Goal: Task Accomplishment & Management: Manage account settings

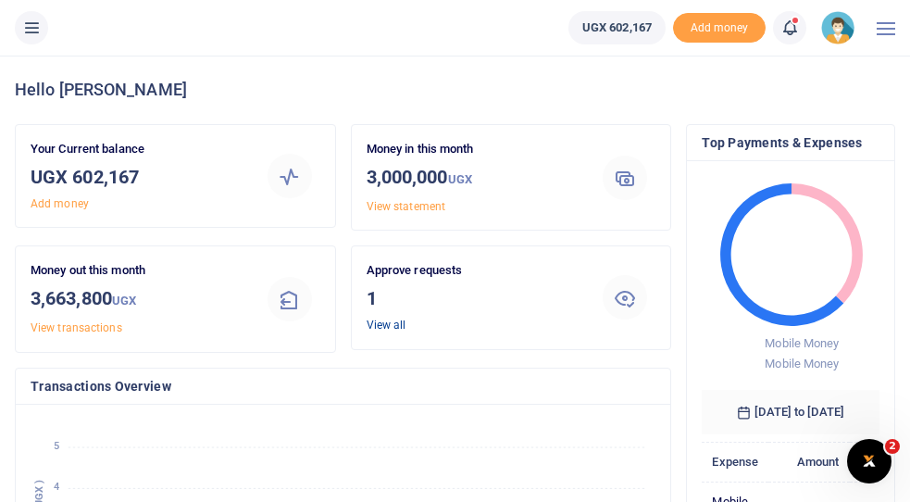
scroll to position [0, 1]
click at [392, 325] on link "View all" at bounding box center [387, 325] width 40 height 13
click at [382, 321] on link "View all" at bounding box center [387, 325] width 40 height 13
click at [388, 327] on link "View all" at bounding box center [387, 325] width 40 height 13
click at [384, 328] on link "View all" at bounding box center [387, 325] width 40 height 13
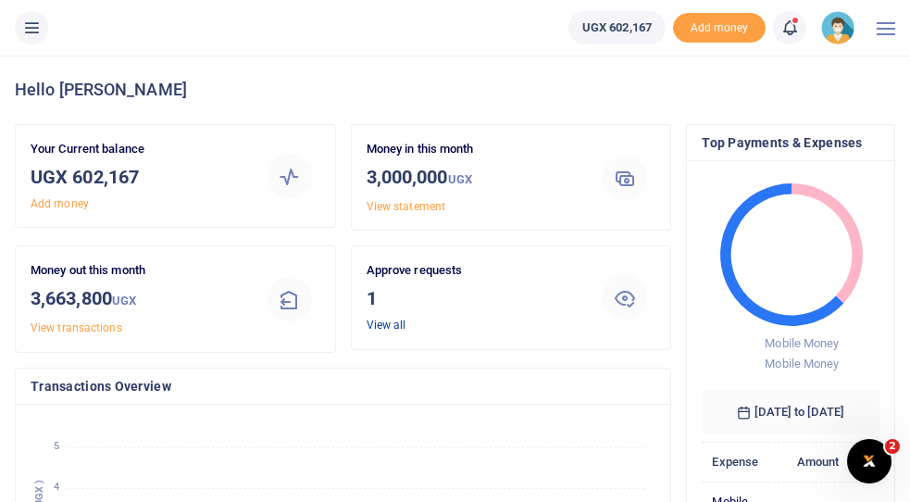
click at [384, 328] on link "View all" at bounding box center [387, 325] width 40 height 13
click at [102, 326] on link "View transactions" at bounding box center [77, 327] width 92 height 13
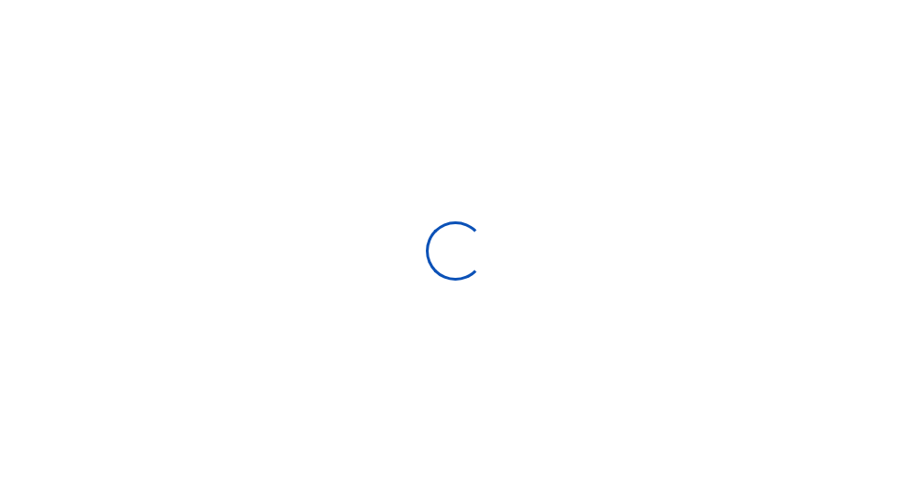
select select
type input "[DATE] - [DATE]"
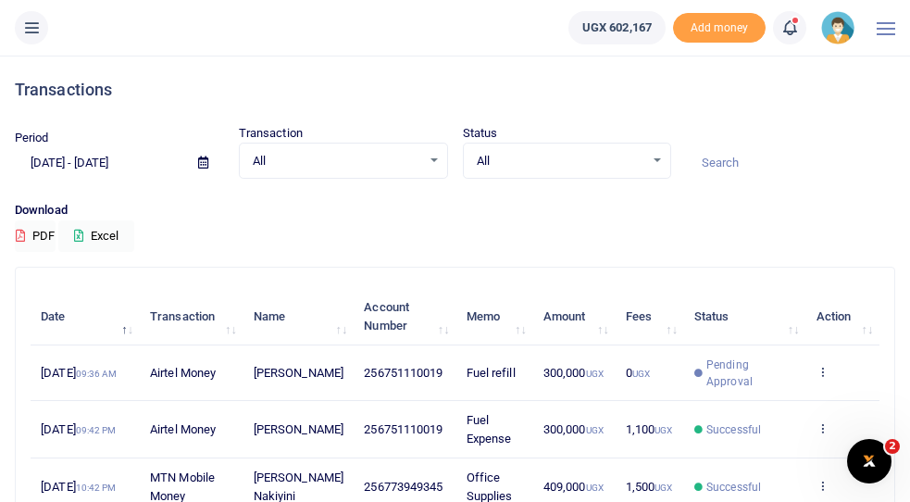
click at [738, 376] on span "Pending Approval" at bounding box center [751, 373] width 89 height 33
click at [824, 370] on icon at bounding box center [823, 371] width 12 height 13
click at [586, 376] on small "UGX" at bounding box center [595, 374] width 18 height 10
click at [503, 371] on td "Fuel refill" at bounding box center [494, 372] width 77 height 55
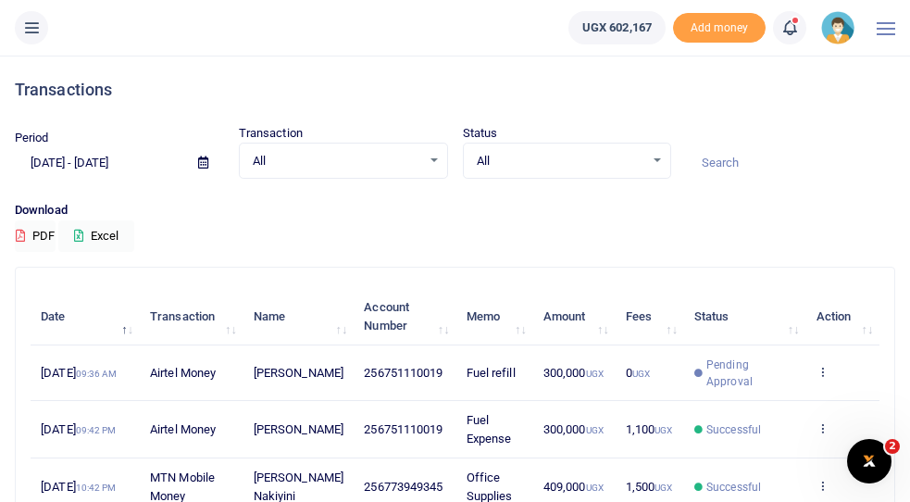
click at [569, 382] on td "300,000 UGX" at bounding box center [574, 372] width 82 height 55
click at [843, 37] on img at bounding box center [837, 27] width 33 height 33
click at [795, 68] on link "Switch accounts" at bounding box center [788, 68] width 146 height 26
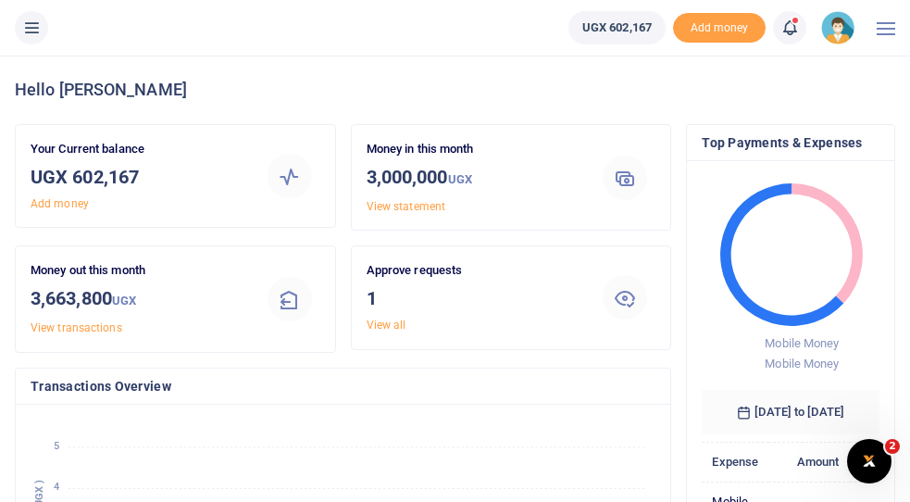
scroll to position [0, 1]
click at [378, 322] on link "View all" at bounding box center [387, 325] width 40 height 13
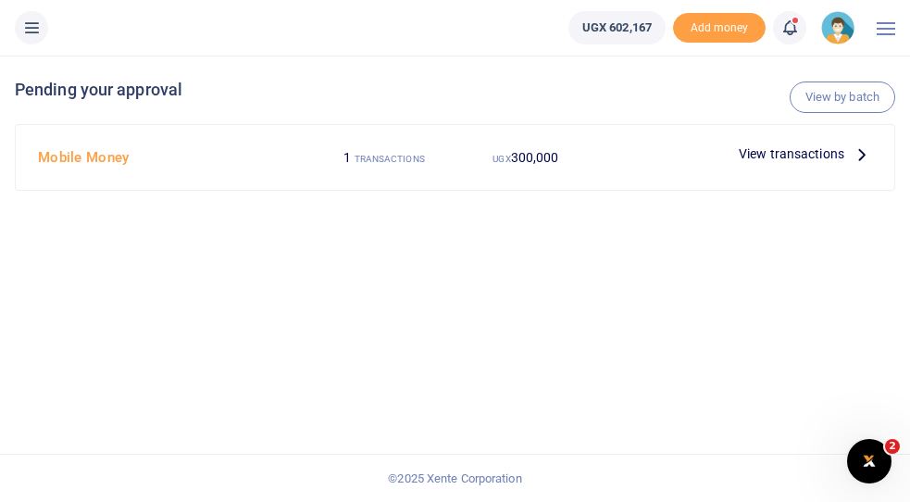
click at [795, 157] on span "View transactions" at bounding box center [792, 154] width 106 height 20
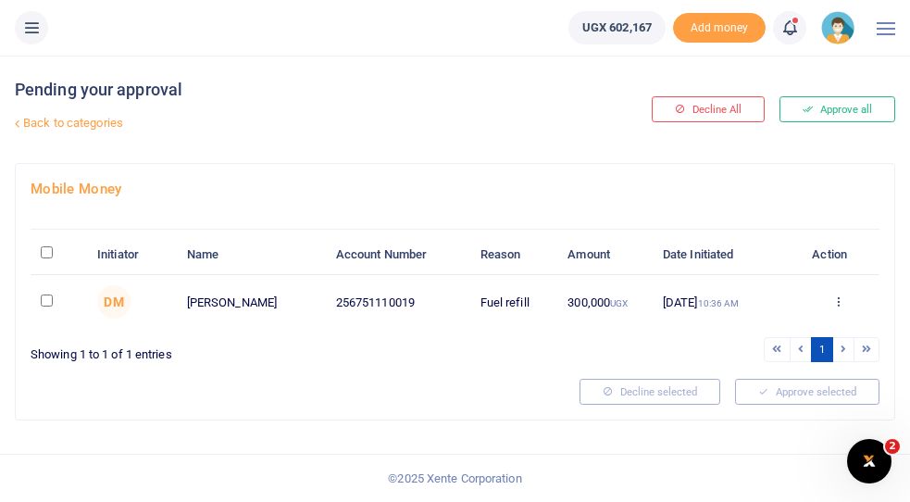
click at [46, 254] on input "\a \a : activate to sort column descending" at bounding box center [47, 252] width 12 height 12
checkbox input "true"
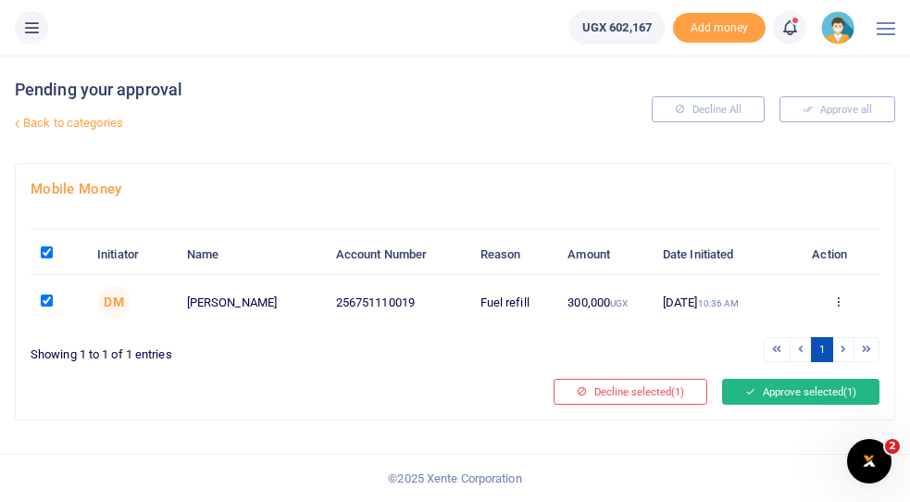
click at [789, 390] on button "Approve selected (1)" at bounding box center [800, 392] width 157 height 26
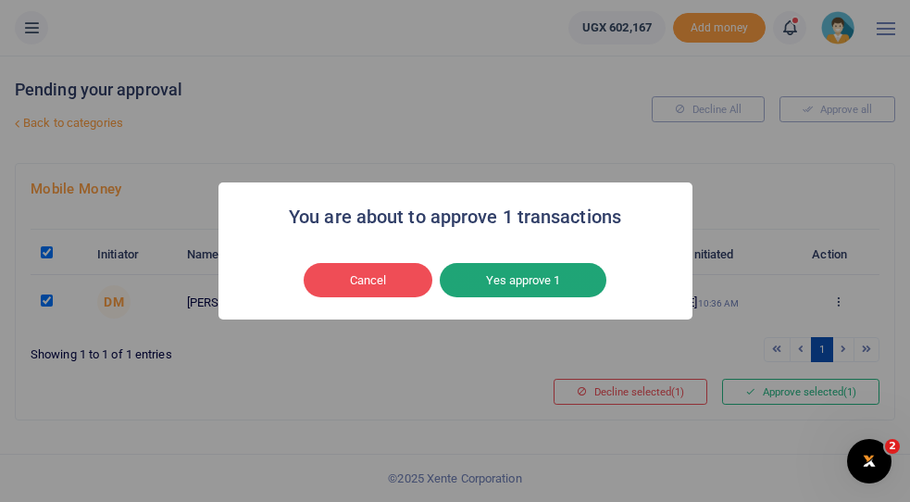
click at [557, 281] on button "Yes approve 1" at bounding box center [523, 280] width 167 height 35
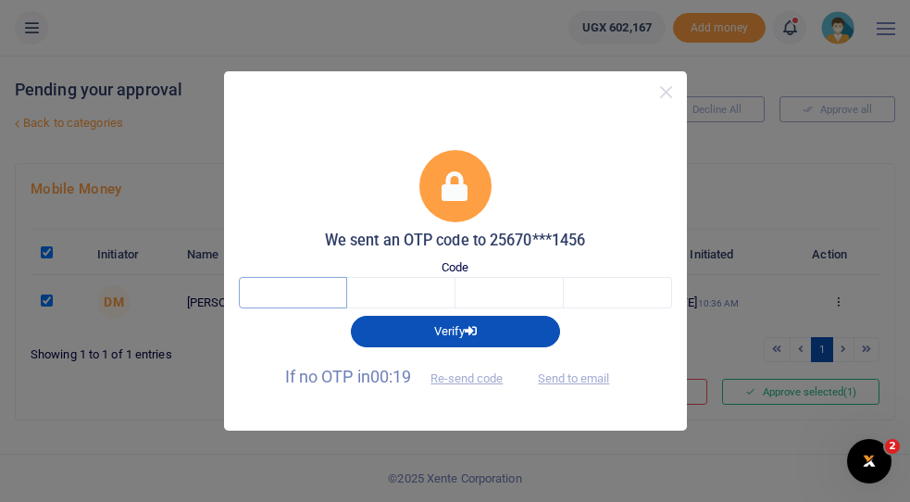
click at [313, 287] on input "text" at bounding box center [293, 292] width 108 height 31
click at [582, 379] on button "Send to email" at bounding box center [573, 377] width 103 height 31
click at [307, 296] on input "text" at bounding box center [293, 292] width 108 height 31
type input "7"
type input "5"
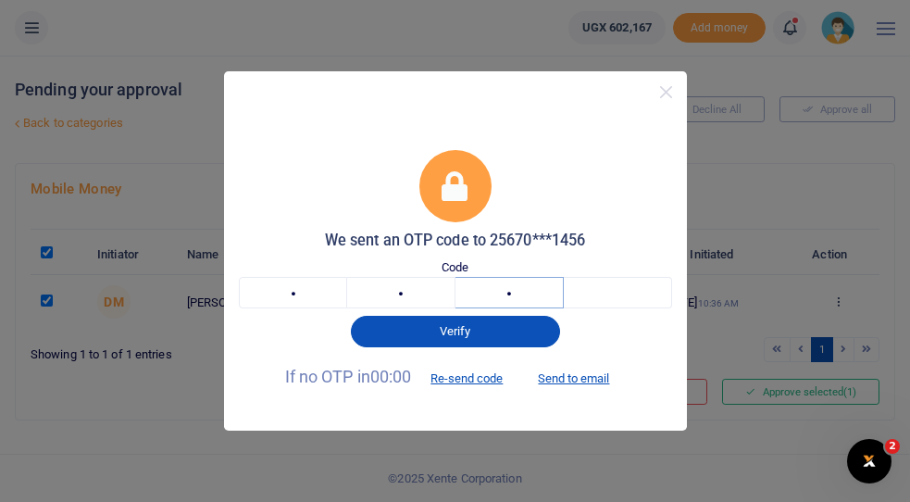
type input "8"
type input "7"
